Goal: Transaction & Acquisition: Book appointment/travel/reservation

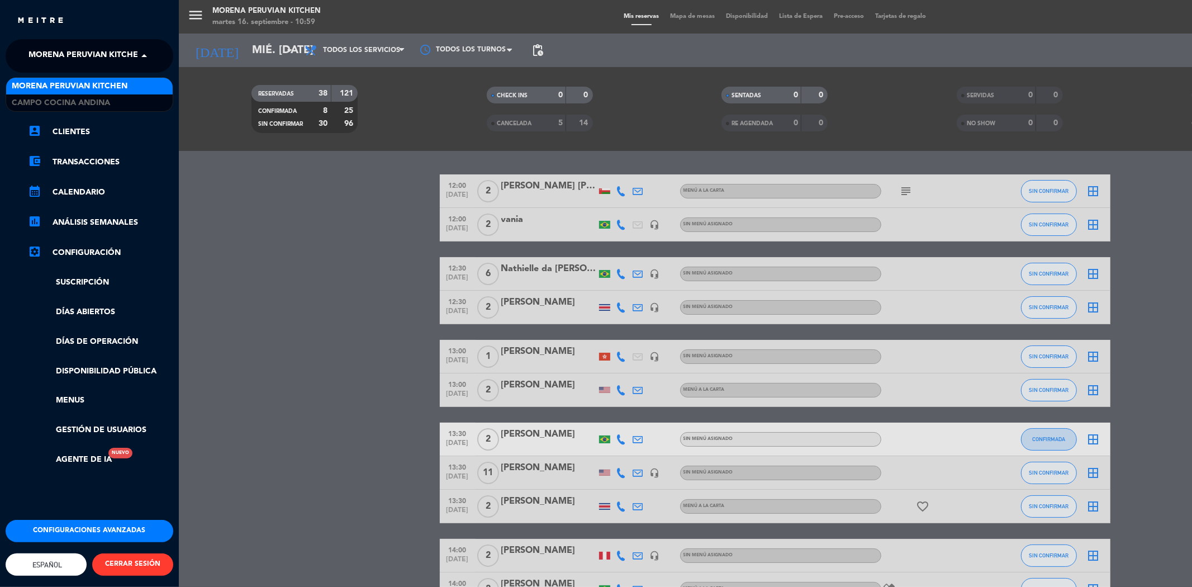
click at [141, 58] on span at bounding box center [146, 55] width 19 height 23
click at [97, 102] on span "Campo Cocina Andina" at bounding box center [61, 103] width 98 height 13
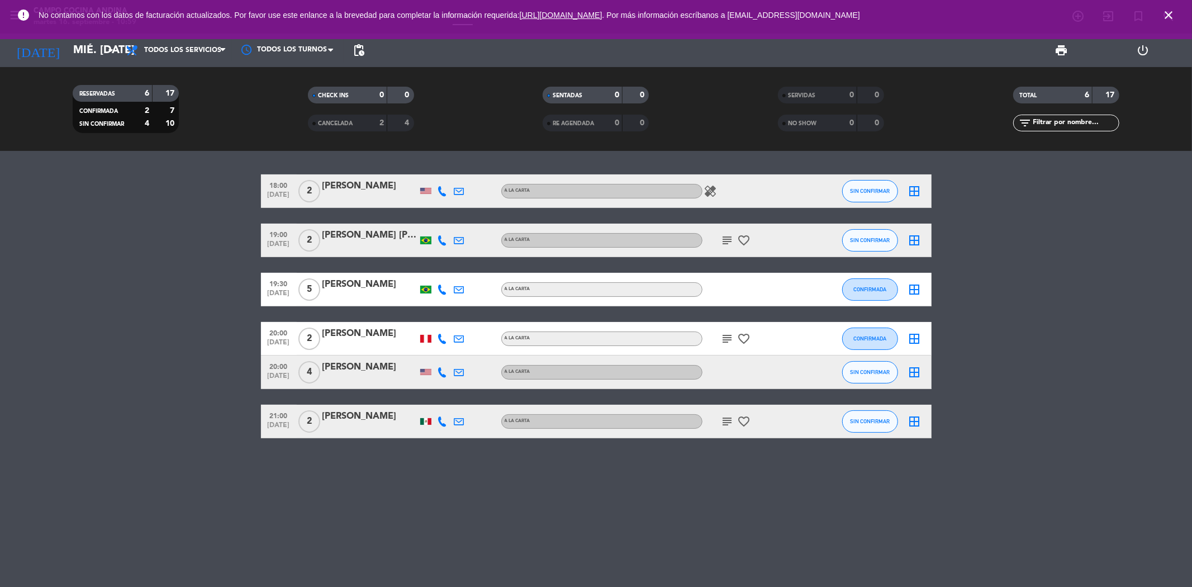
click at [1168, 12] on icon "close" at bounding box center [1168, 14] width 13 height 13
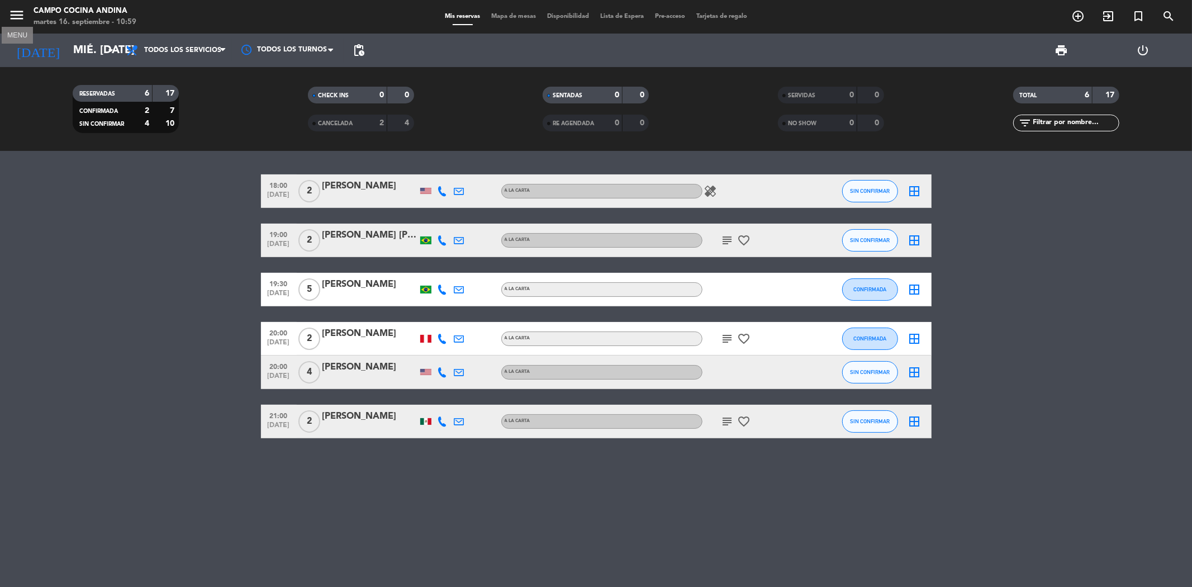
click at [19, 13] on icon "menu" at bounding box center [16, 15] width 17 height 17
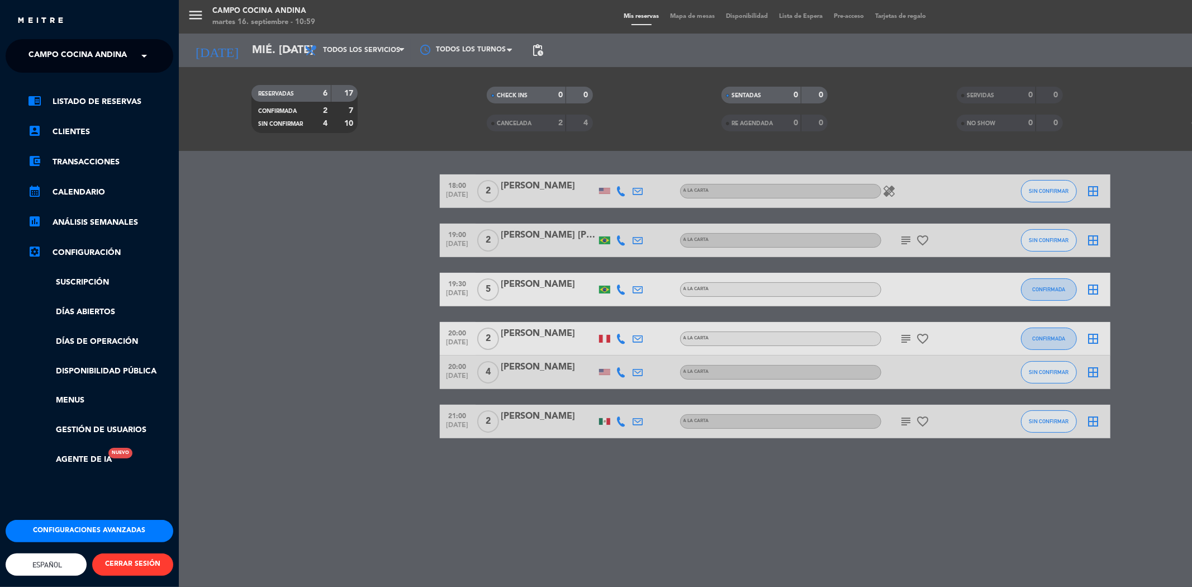
click at [360, 199] on div "menu Campo Cocina Andina martes 16. septiembre - 10:59 Mis reservas Mapa de mes…" at bounding box center [775, 293] width 1192 height 587
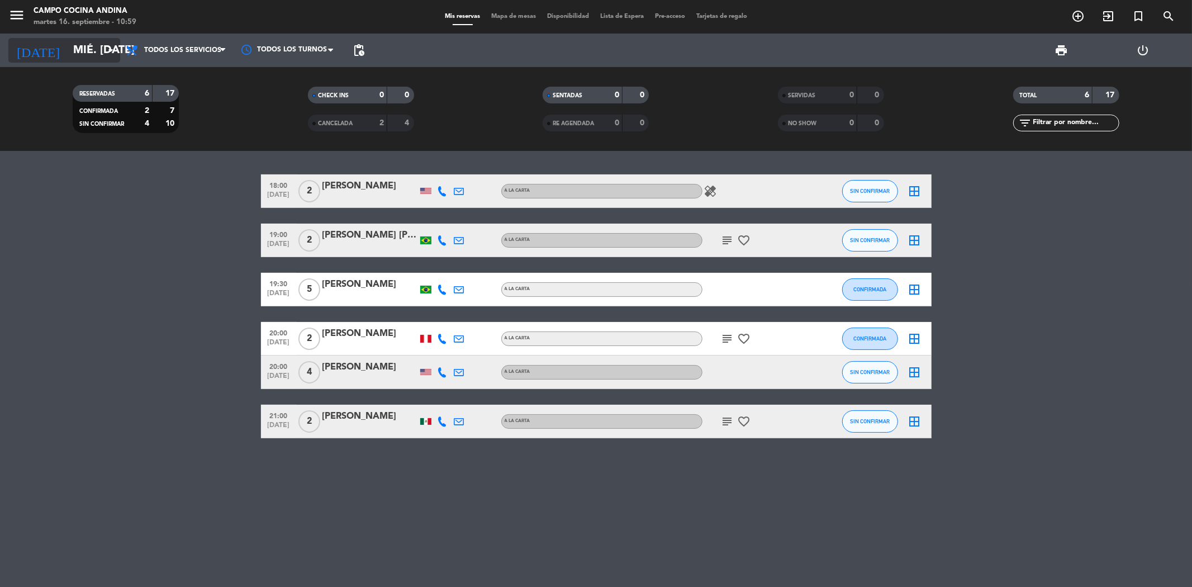
click at [85, 54] on input "mié. [DATE]" at bounding box center [139, 50] width 142 height 25
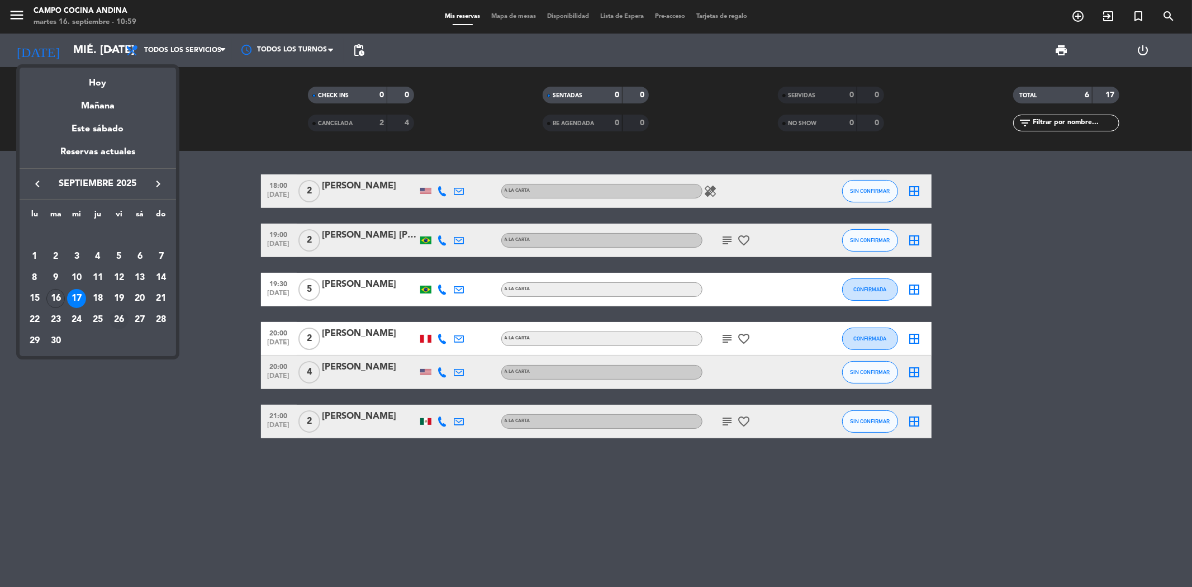
click at [122, 316] on div "26" at bounding box center [119, 319] width 19 height 19
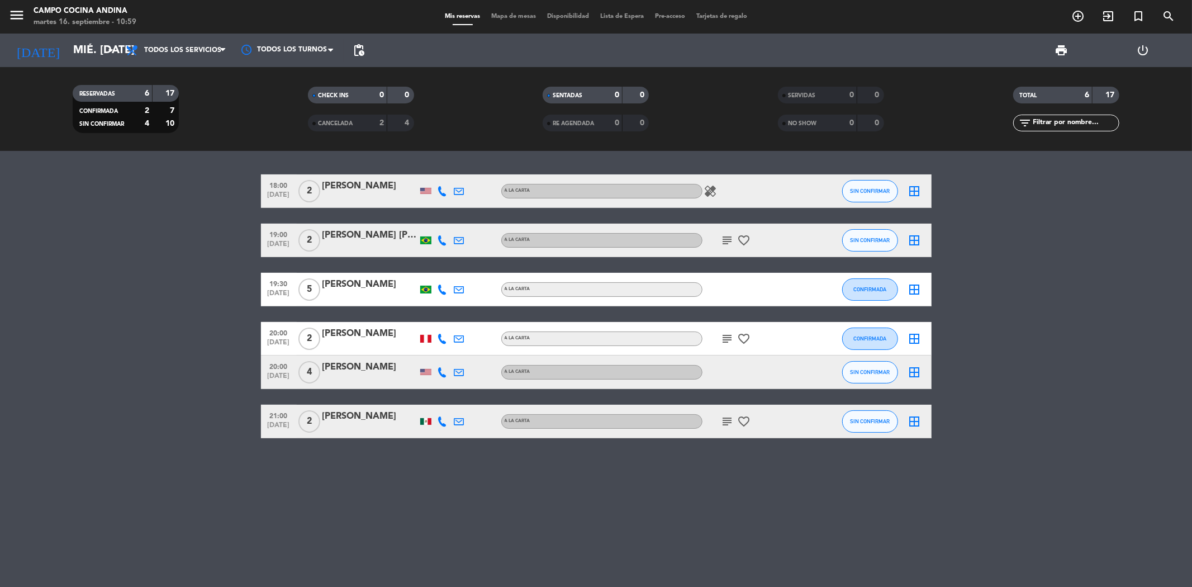
type input "vie. [DATE]"
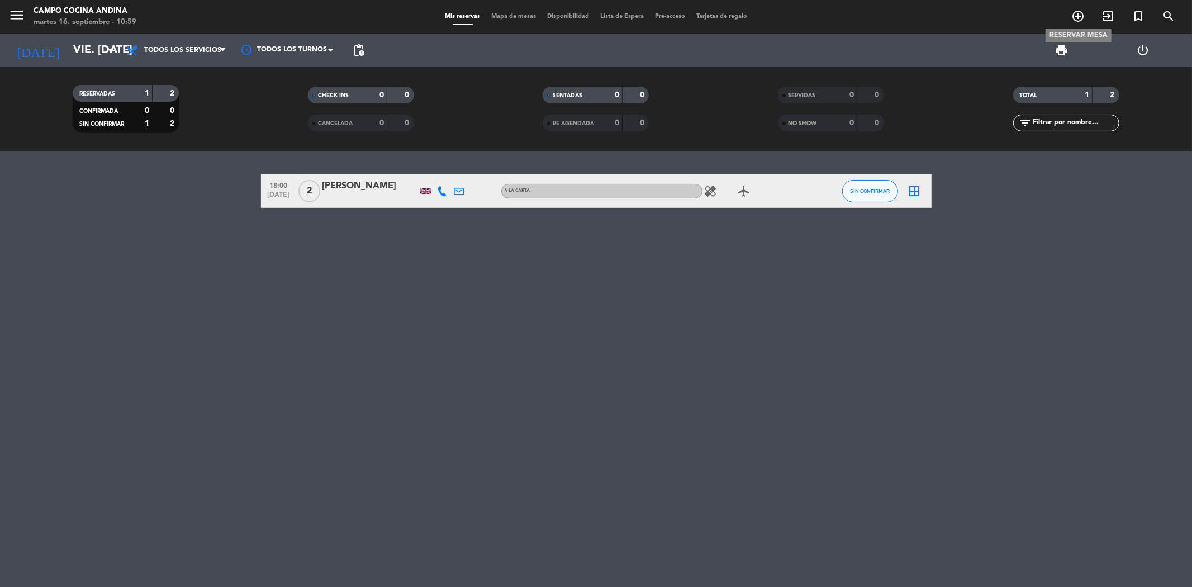
click at [1077, 20] on icon "add_circle_outline" at bounding box center [1077, 15] width 13 height 13
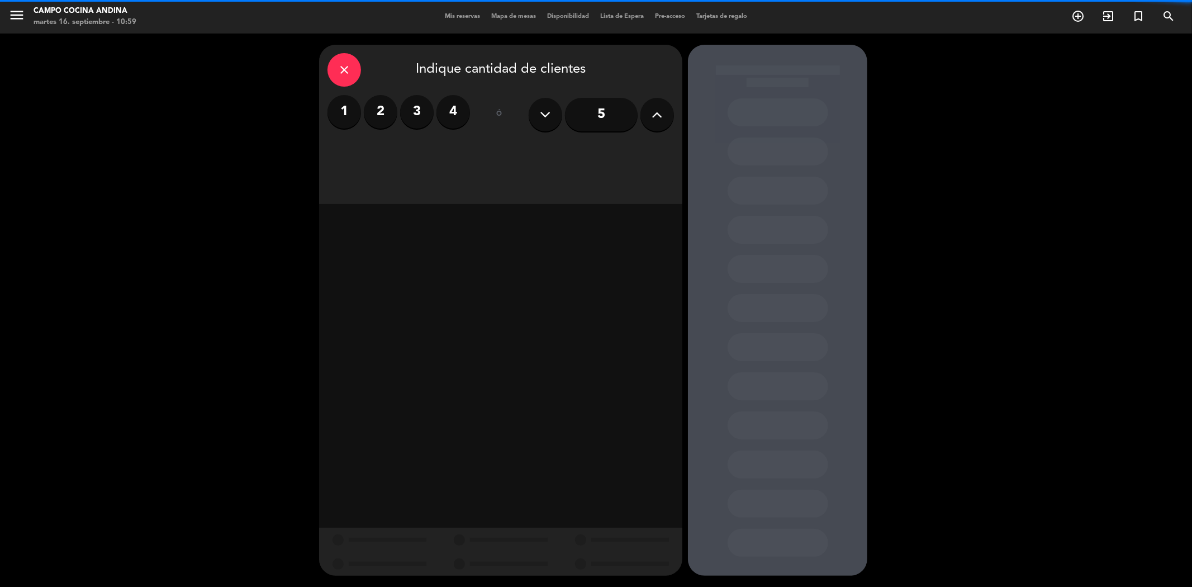
click at [378, 110] on label "2" at bounding box center [381, 112] width 34 height 34
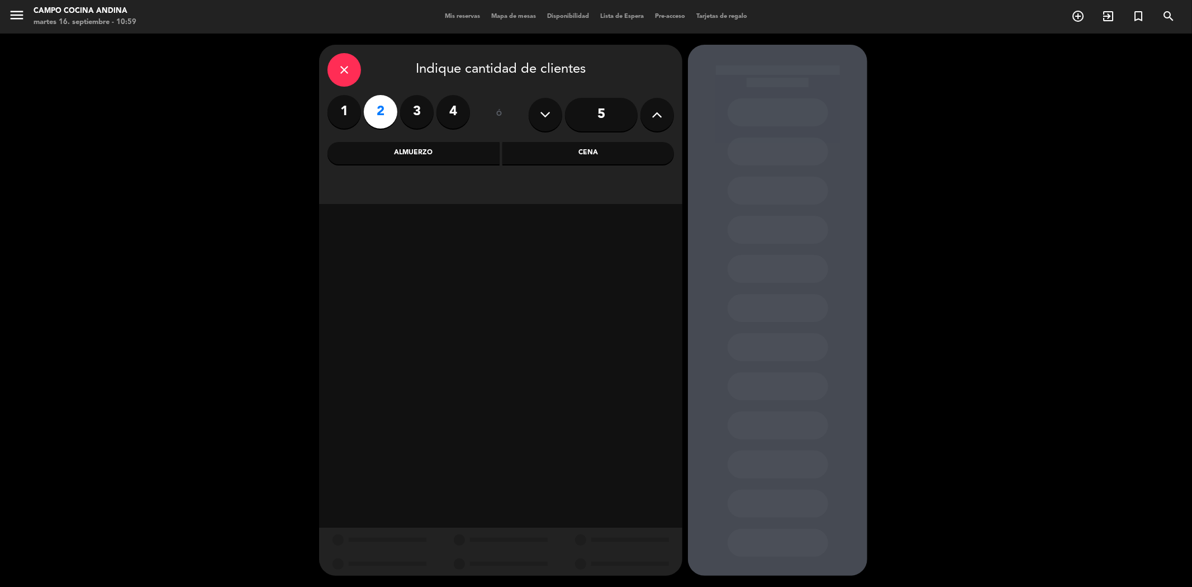
click at [574, 136] on div "close Indique cantidad de clientes 1 2 3 4 ó 5 Almuerzo Cena" at bounding box center [500, 124] width 363 height 159
click at [572, 142] on div "Cena" at bounding box center [588, 153] width 172 height 22
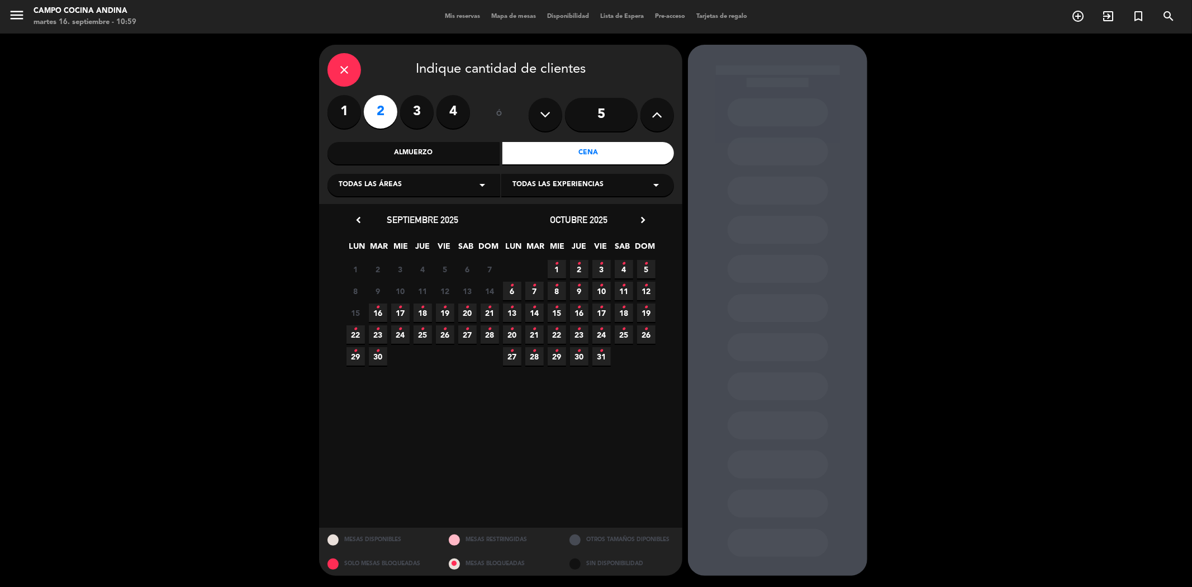
click at [442, 334] on span "26 •" at bounding box center [445, 334] width 18 height 18
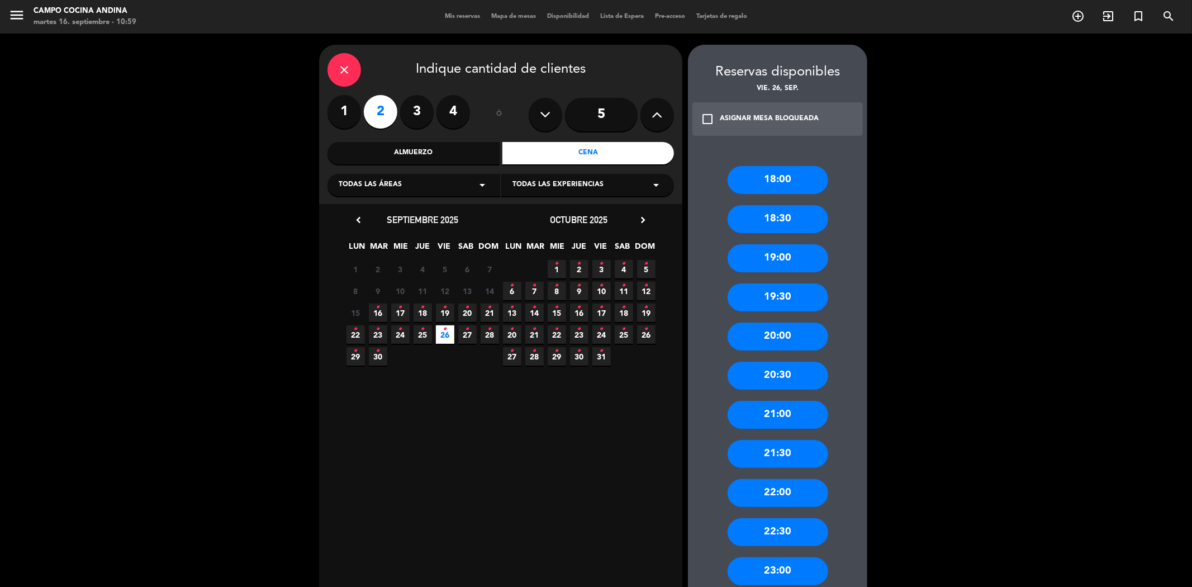
click at [774, 416] on div "21:00" at bounding box center [778, 415] width 101 height 28
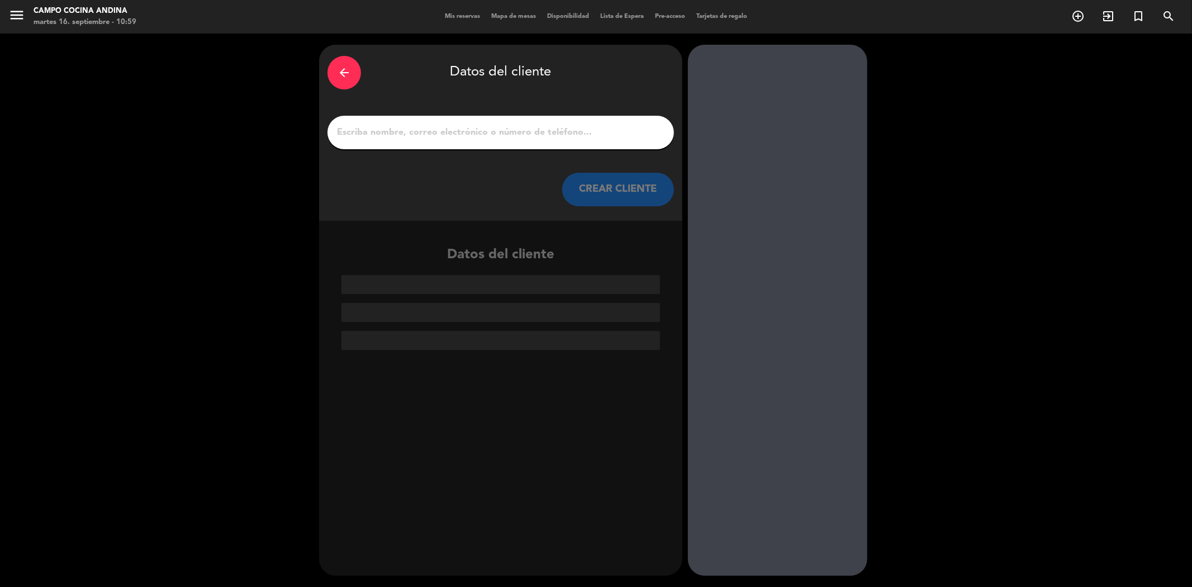
click at [472, 135] on input "1" at bounding box center [501, 133] width 330 height 16
paste input "[PERSON_NAME]"
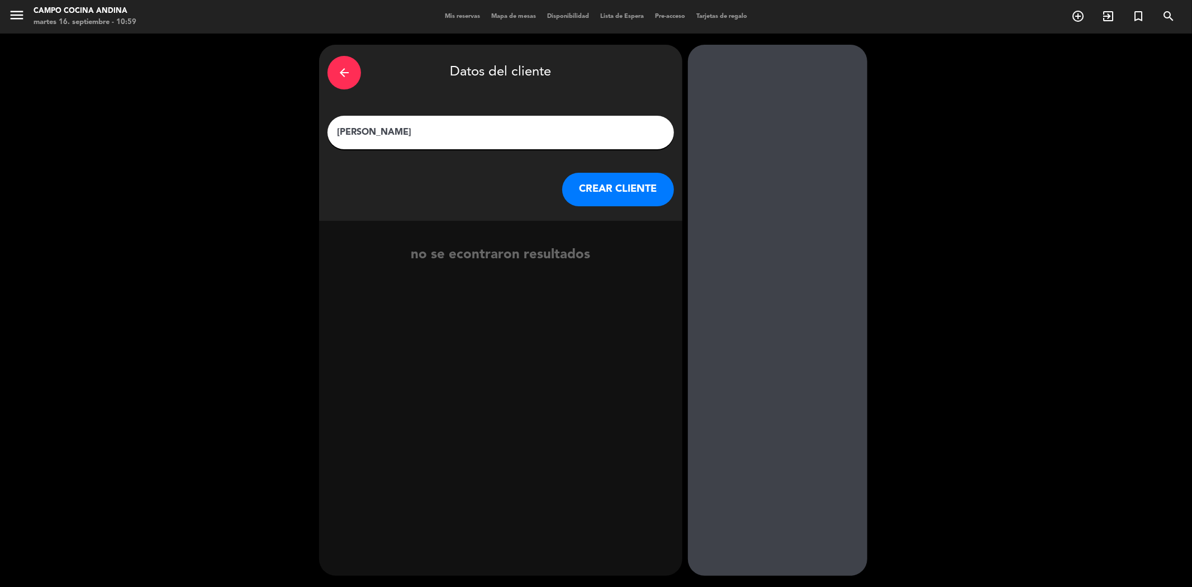
type input "[PERSON_NAME]"
click at [607, 179] on button "CREAR CLIENTE" at bounding box center [618, 190] width 112 height 34
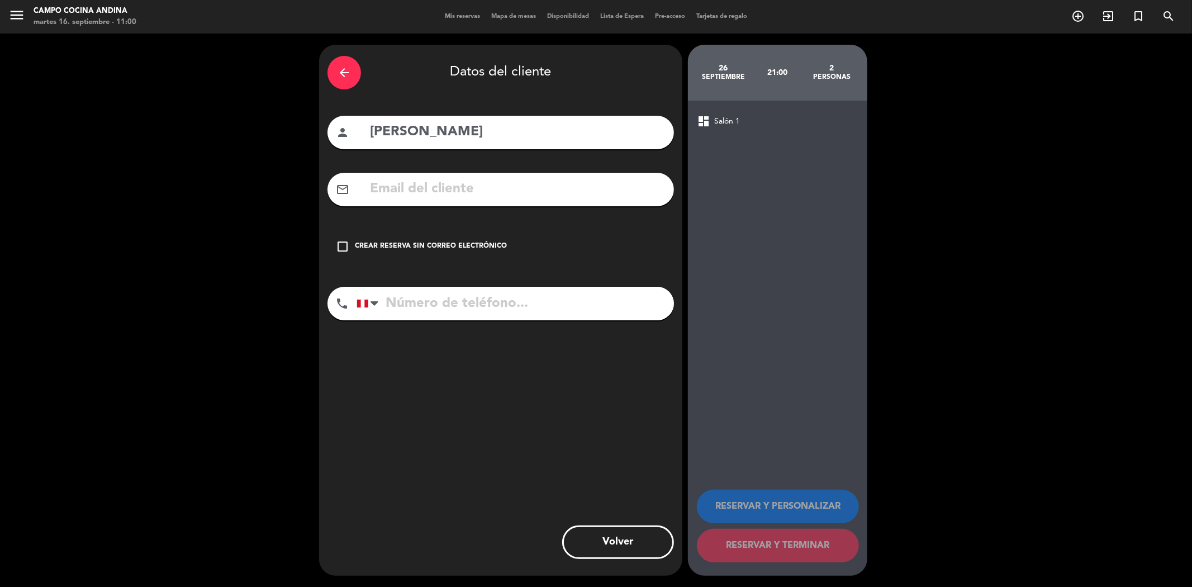
click at [442, 184] on input "text" at bounding box center [517, 189] width 297 height 23
type input "v"
paste input "[PERSON_NAME][EMAIL_ADDRESS][DOMAIN_NAME]"
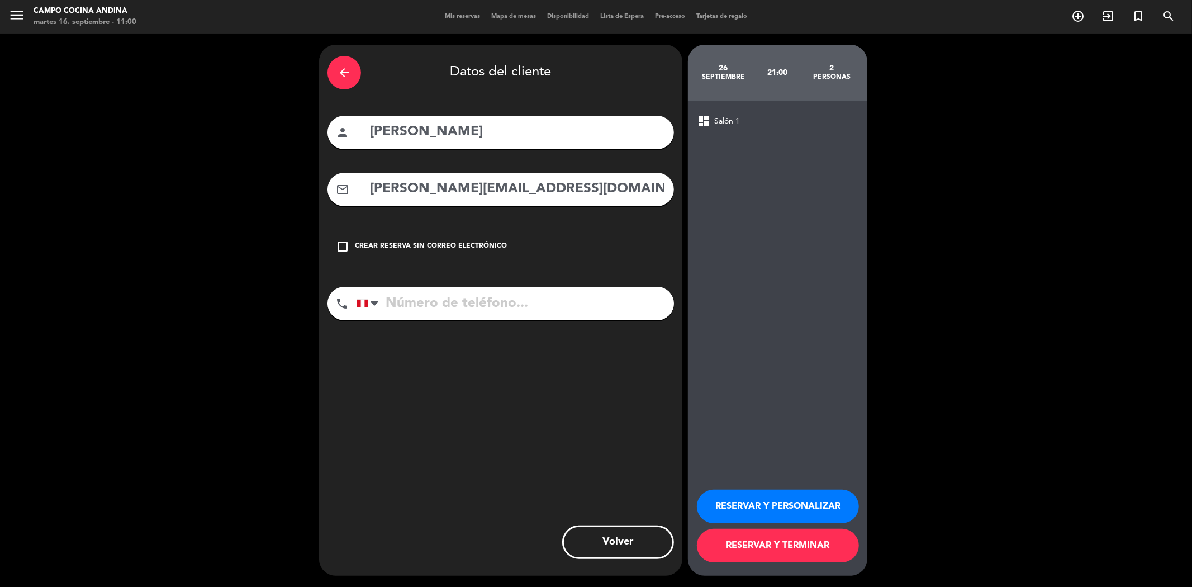
type input "[PERSON_NAME][EMAIL_ADDRESS][DOMAIN_NAME]"
click at [501, 311] on input "tel" at bounding box center [514, 304] width 317 height 34
paste input "[PHONE_NUMBER]"
type input "[PHONE_NUMBER]"
click at [800, 544] on button "RESERVAR Y TERMINAR" at bounding box center [778, 546] width 162 height 34
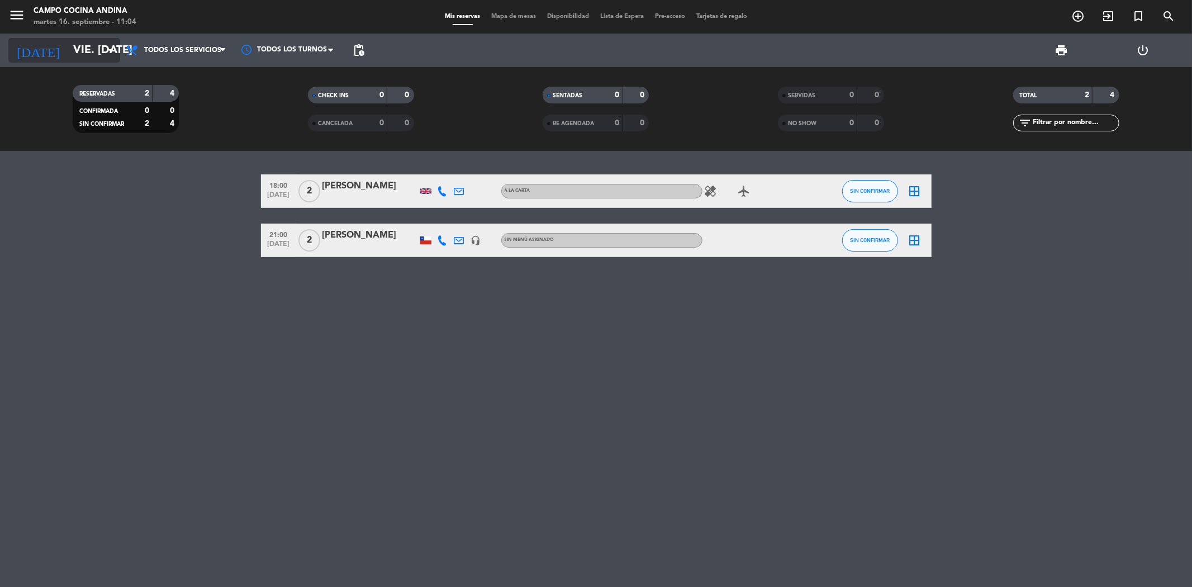
click at [81, 49] on input "vie. [DATE]" at bounding box center [139, 50] width 142 height 25
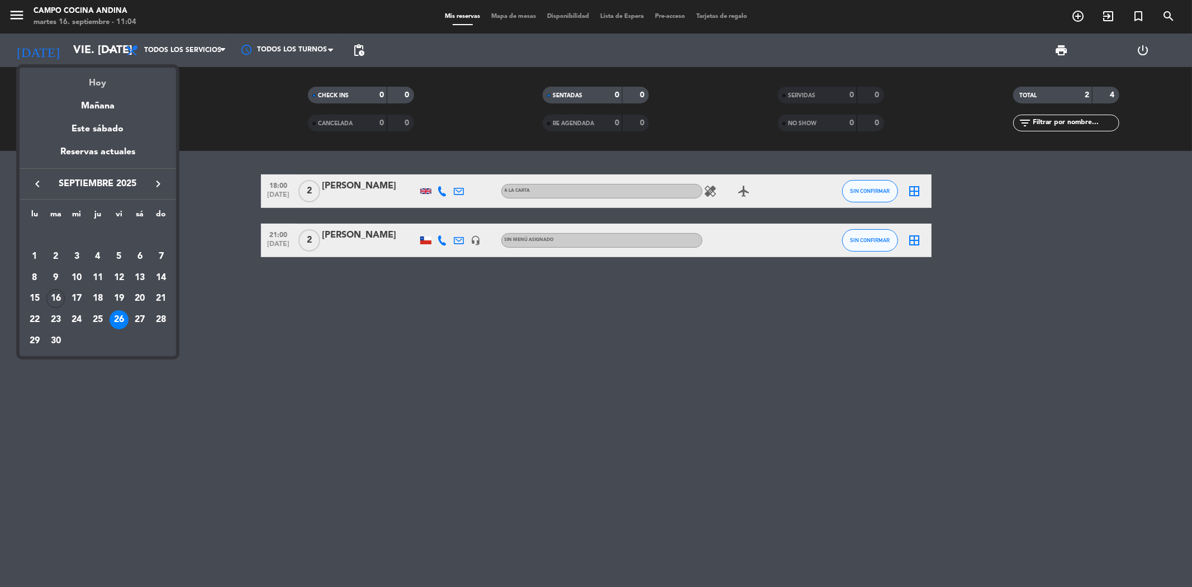
click at [91, 86] on div "Hoy" at bounding box center [98, 79] width 156 height 23
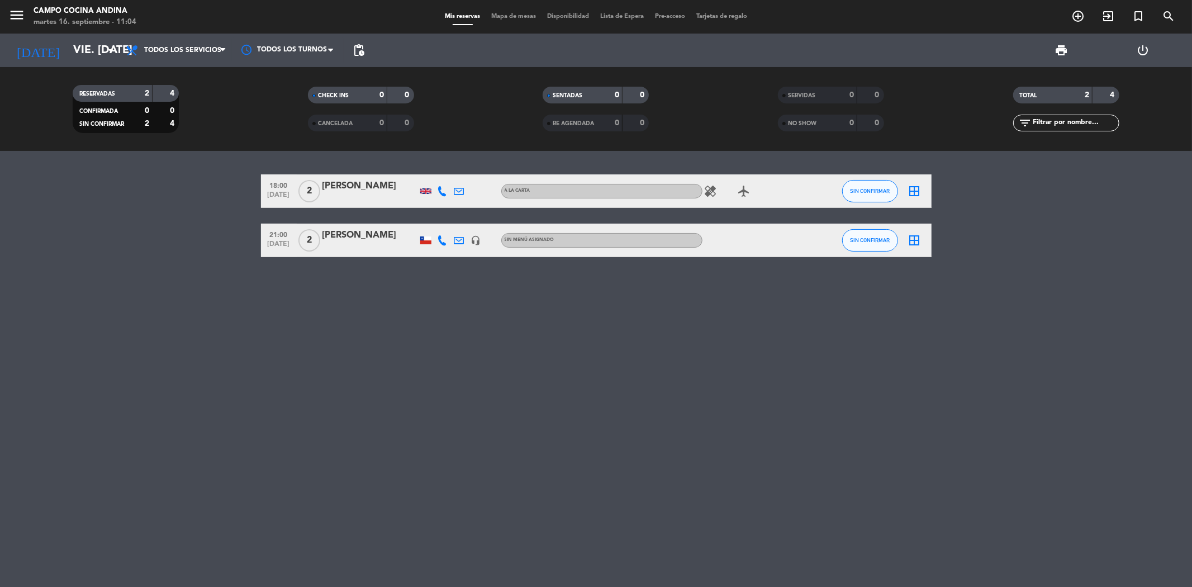
type input "[DATE] sep."
